Goal: Navigation & Orientation: Understand site structure

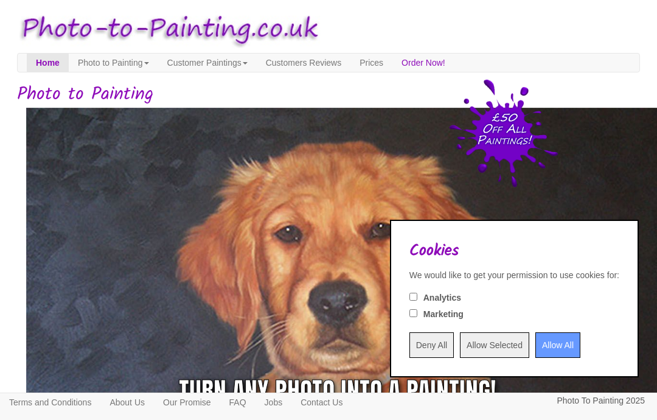
click at [548, 343] on input "Allow All" at bounding box center [557, 345] width 45 height 26
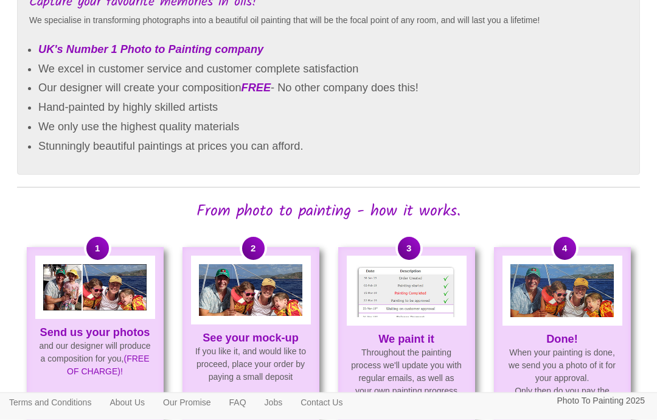
scroll to position [729, 0]
click at [96, 364] on p "Send us your photos and our designer will produce a composition for you, (FREE …" at bounding box center [95, 352] width 134 height 52
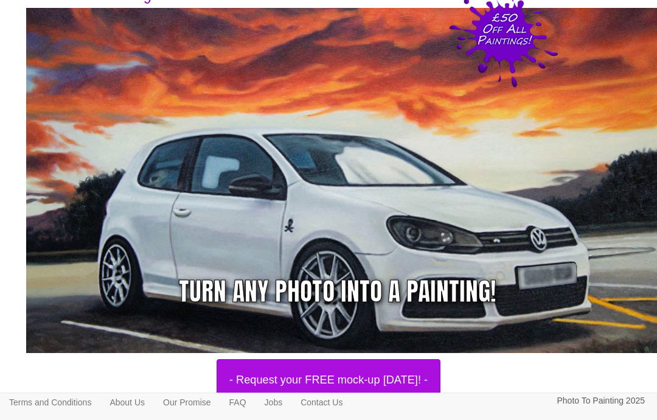
scroll to position [0, 0]
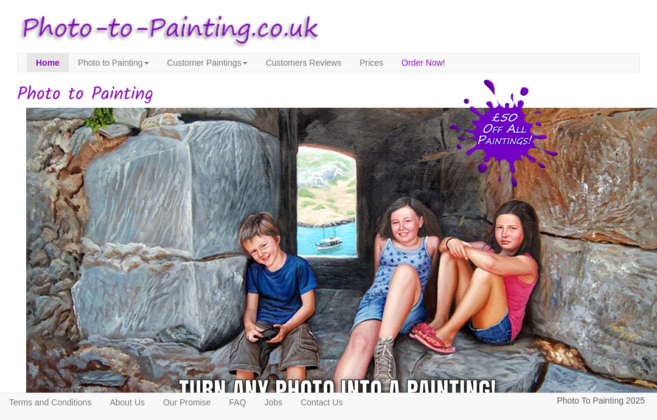
click at [133, 69] on link "Photo to Painting" at bounding box center [113, 63] width 89 height 18
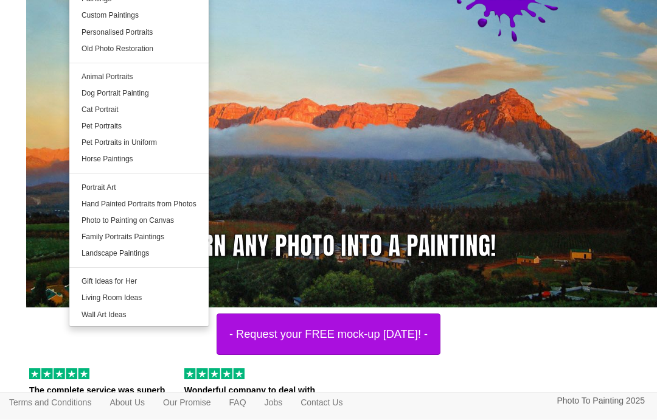
scroll to position [145, 0]
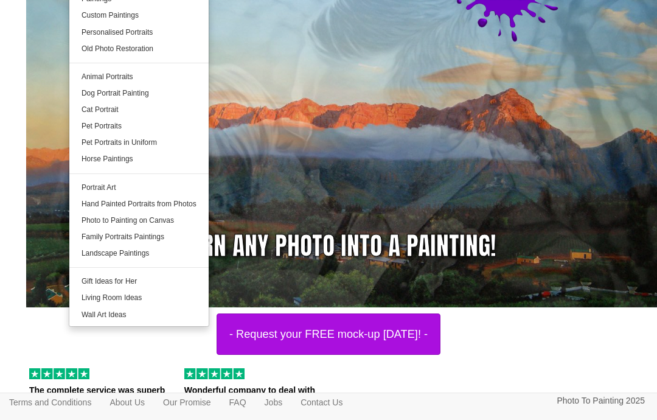
click at [173, 223] on link "Photo to Painting on Canvas" at bounding box center [138, 220] width 139 height 16
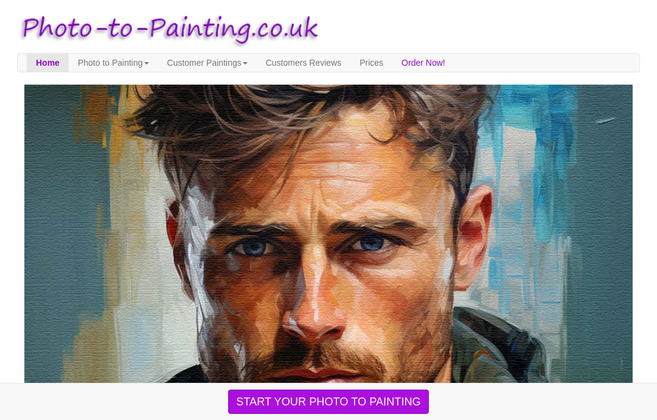
click at [131, 71] on link "Photo to Painting" at bounding box center [113, 63] width 89 height 18
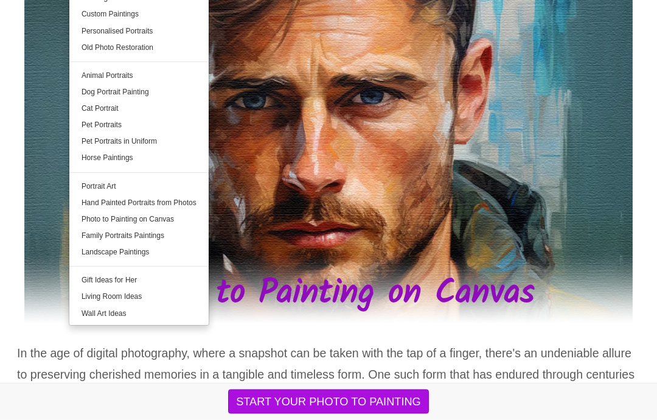
scroll to position [148, 0]
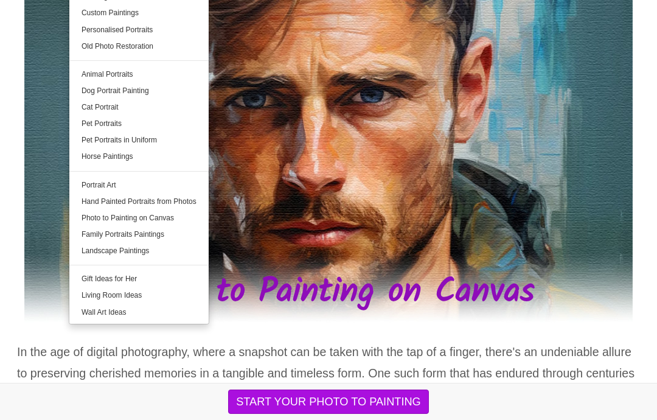
click at [166, 235] on link "Family Portraits Paintings" at bounding box center [138, 234] width 139 height 16
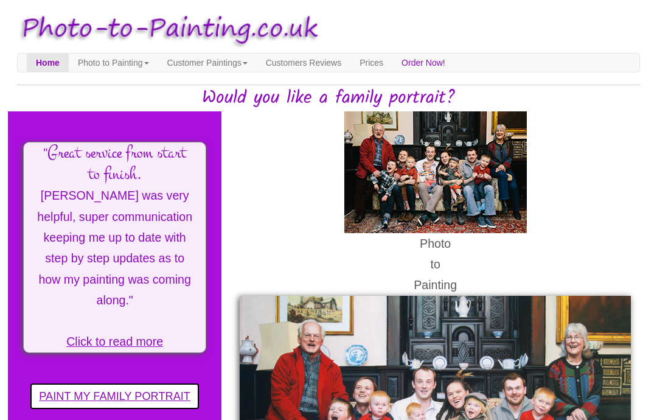
click at [237, 57] on link "Customer Paintings" at bounding box center [207, 63] width 99 height 18
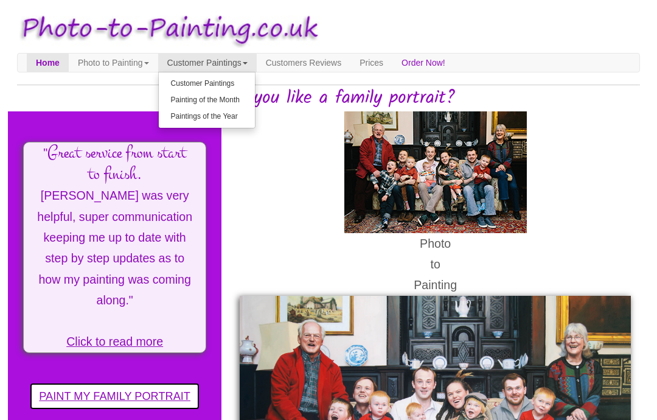
click at [251, 113] on link "Paintings of the Year" at bounding box center [207, 116] width 96 height 16
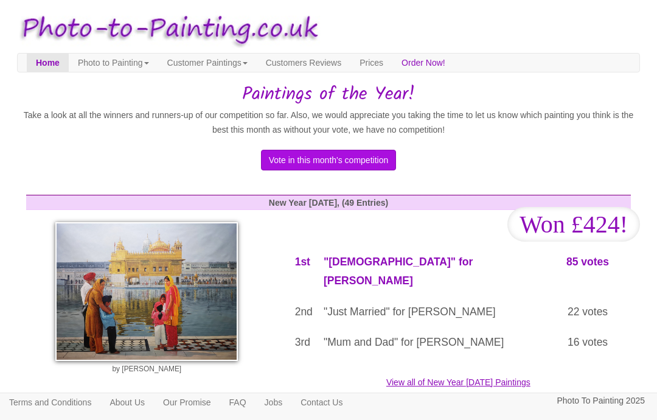
click at [135, 62] on link "Photo to Painting" at bounding box center [113, 63] width 89 height 18
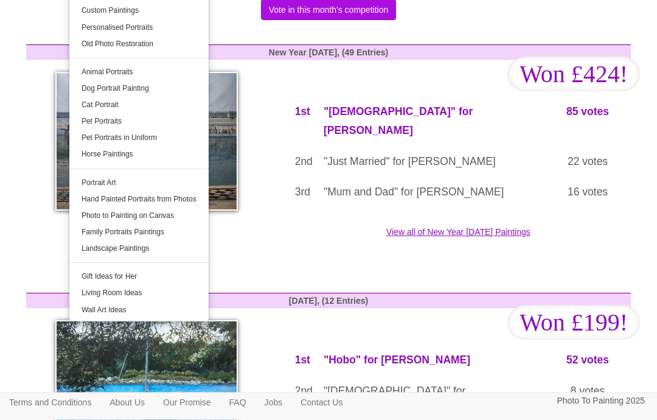
scroll to position [150, 0]
click at [174, 214] on link "Photo to Painting on Canvas" at bounding box center [138, 215] width 139 height 16
